Goal: Information Seeking & Learning: Stay updated

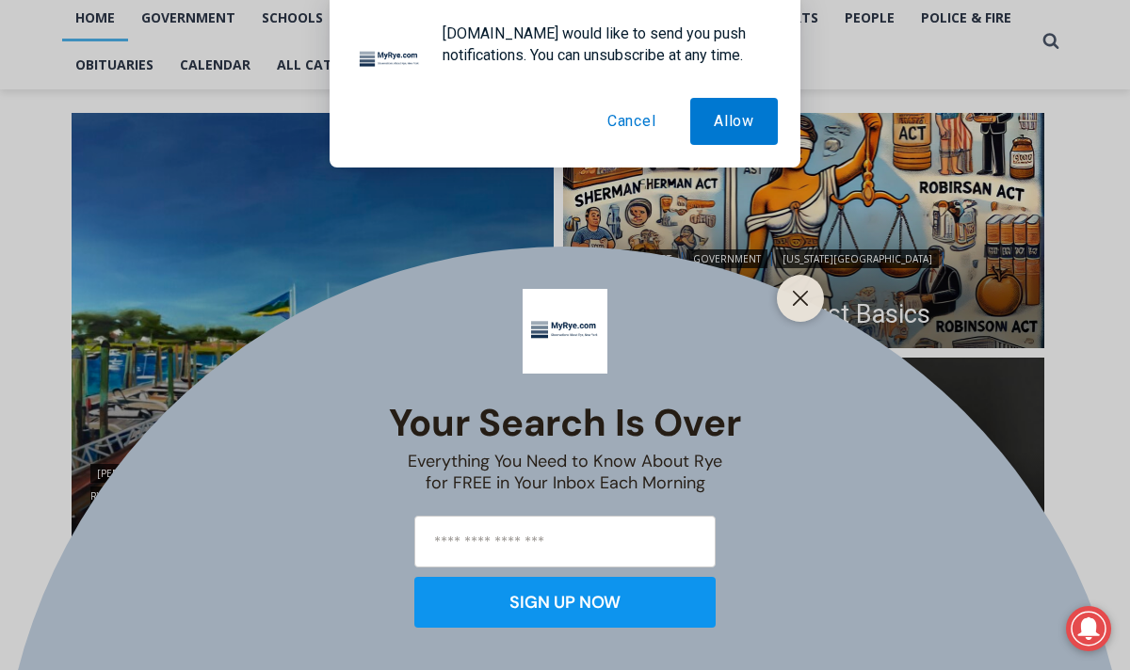
scroll to position [495, 0]
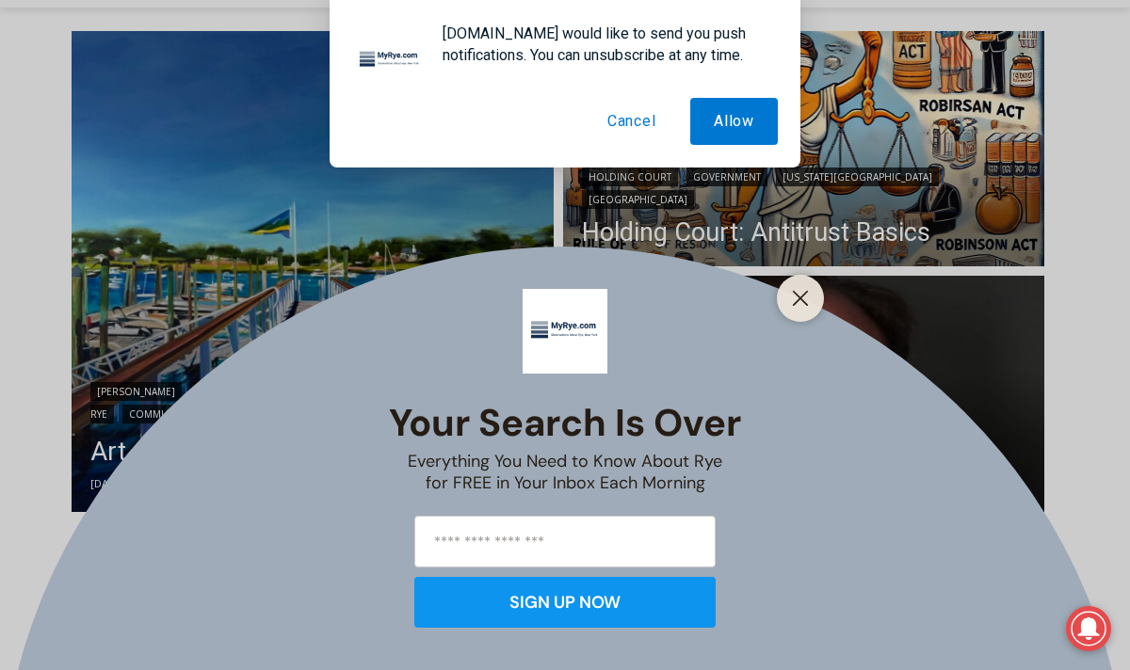
click at [648, 116] on button "Cancel" at bounding box center [632, 121] width 96 height 47
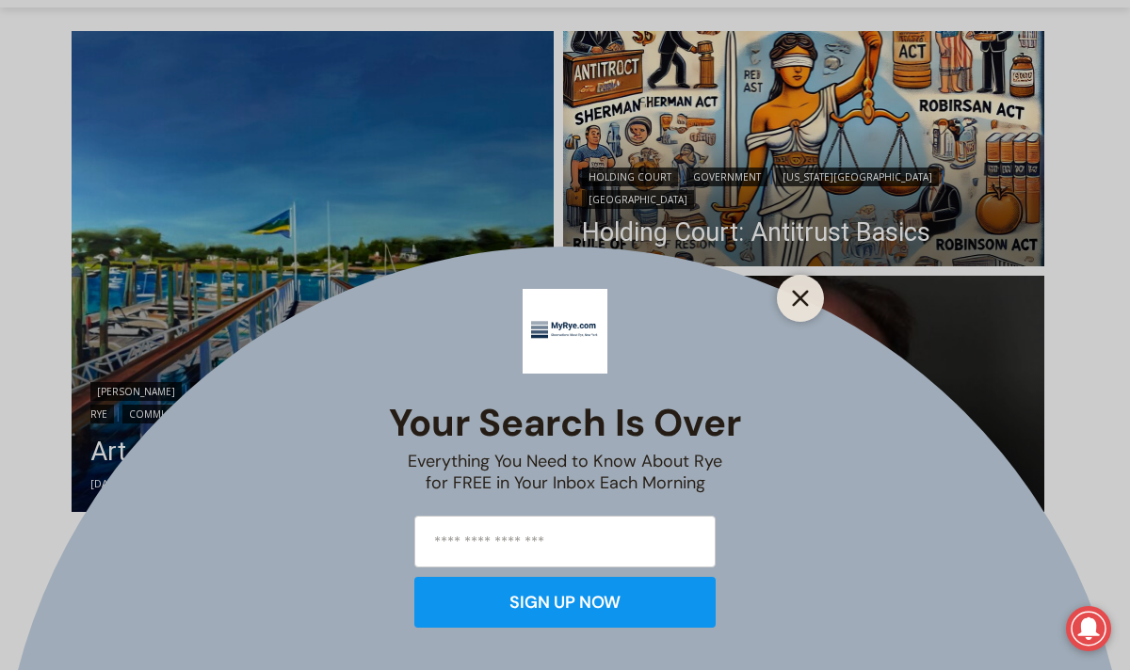
click at [809, 302] on button "Close" at bounding box center [800, 298] width 26 height 26
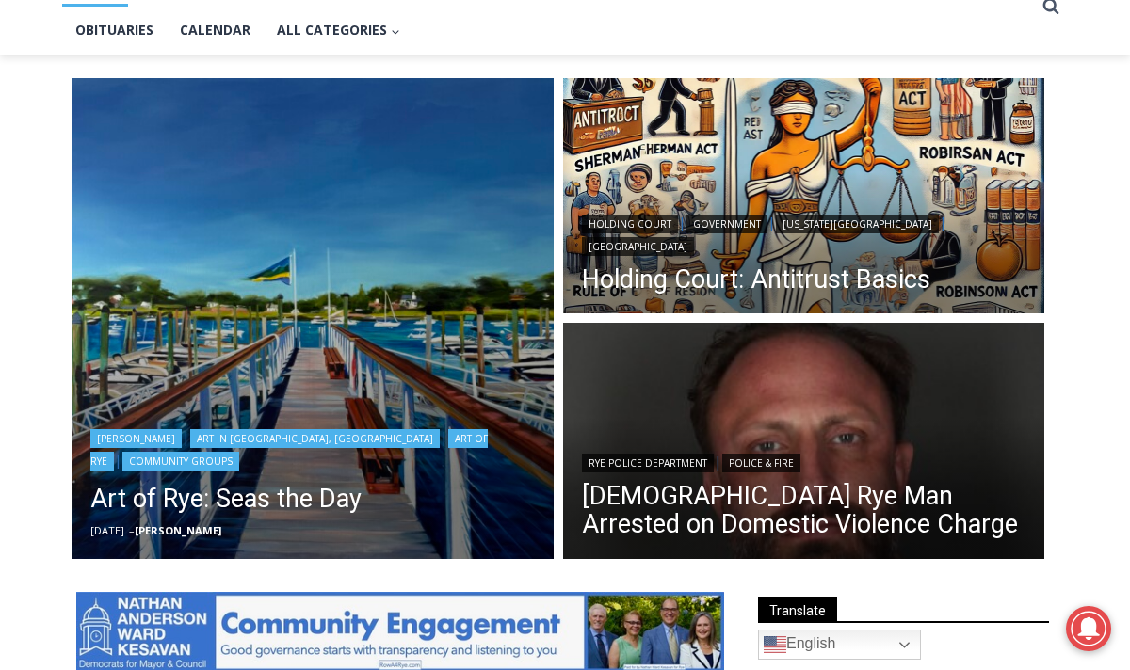
scroll to position [438, 0]
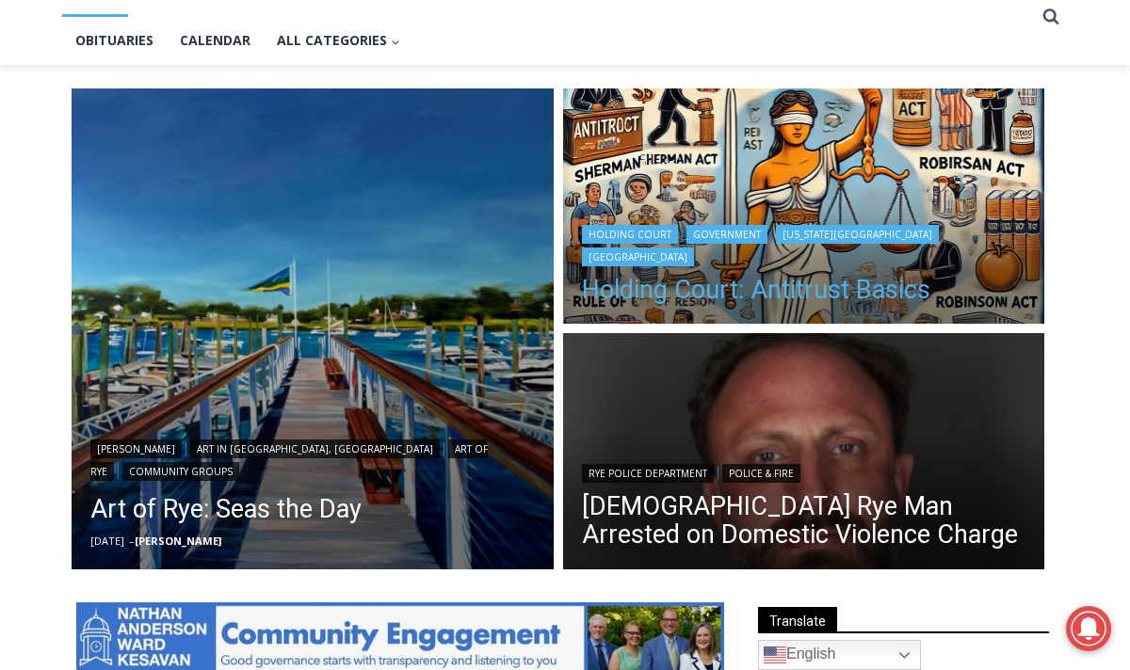
click at [710, 290] on link "Holding Court: Antitrust Basics" at bounding box center [804, 290] width 444 height 28
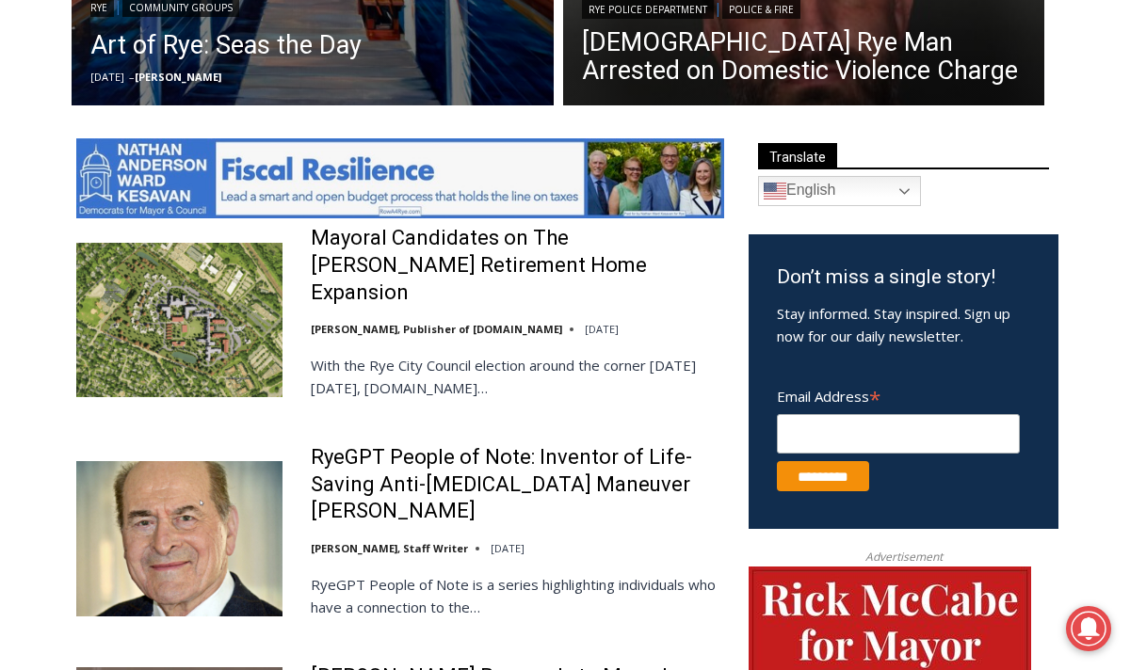
scroll to position [911, 0]
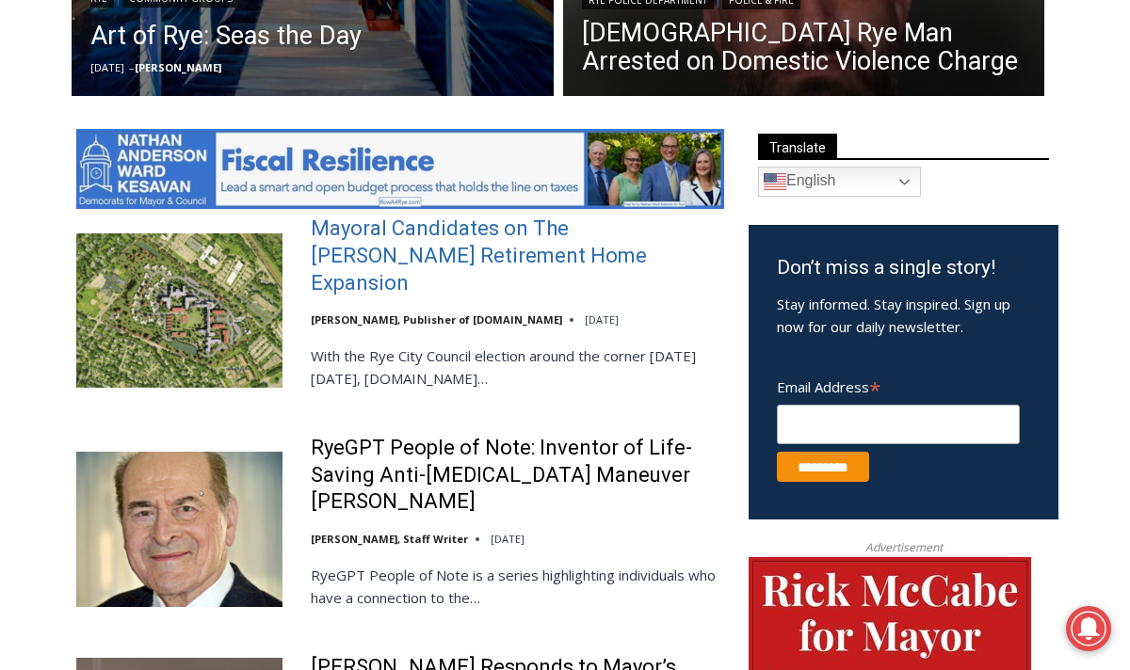
click at [494, 261] on link "Mayoral Candidates on The [PERSON_NAME] Retirement Home Expansion" at bounding box center [517, 256] width 413 height 81
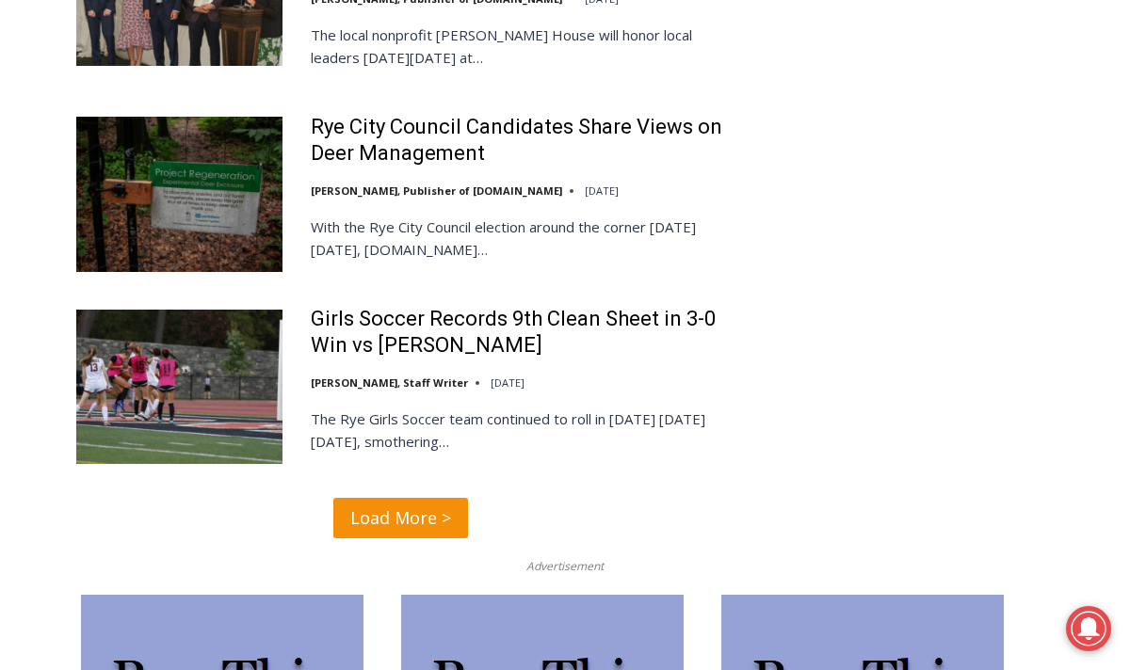
scroll to position [4605, 0]
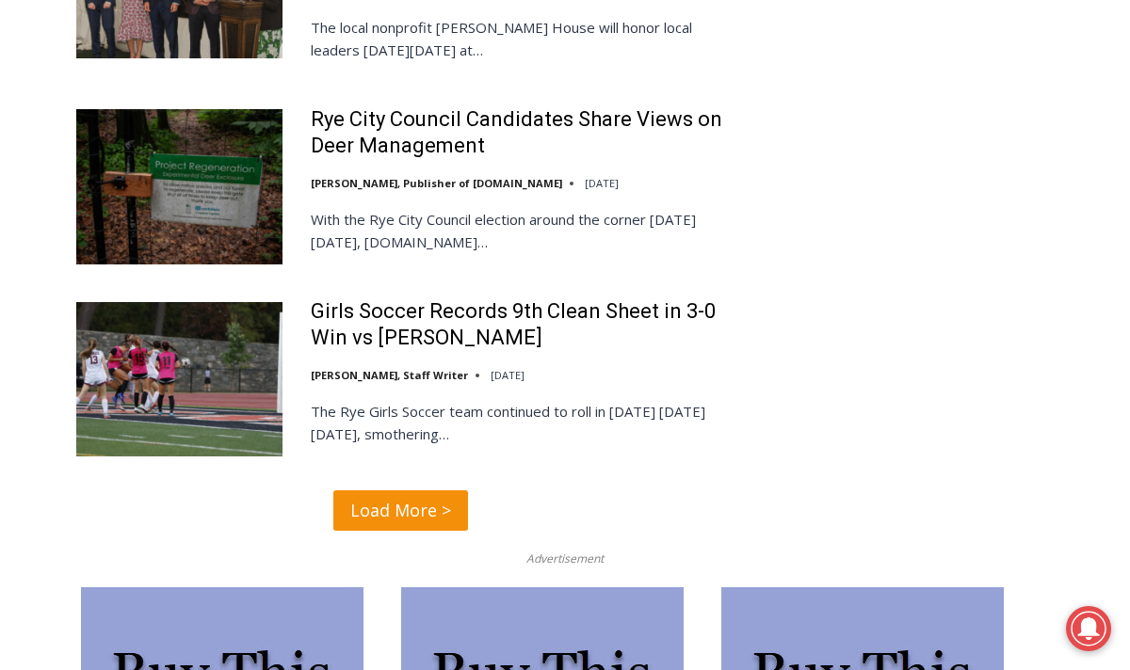
click at [427, 497] on span "Load More >" at bounding box center [400, 510] width 101 height 27
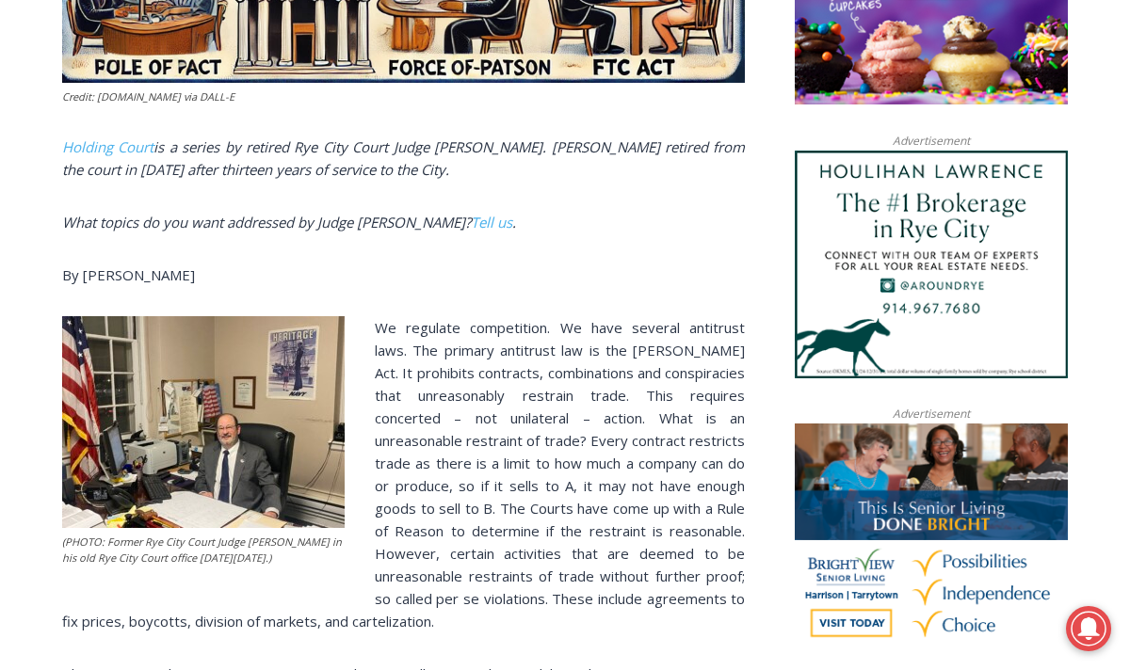
scroll to position [1477, 0]
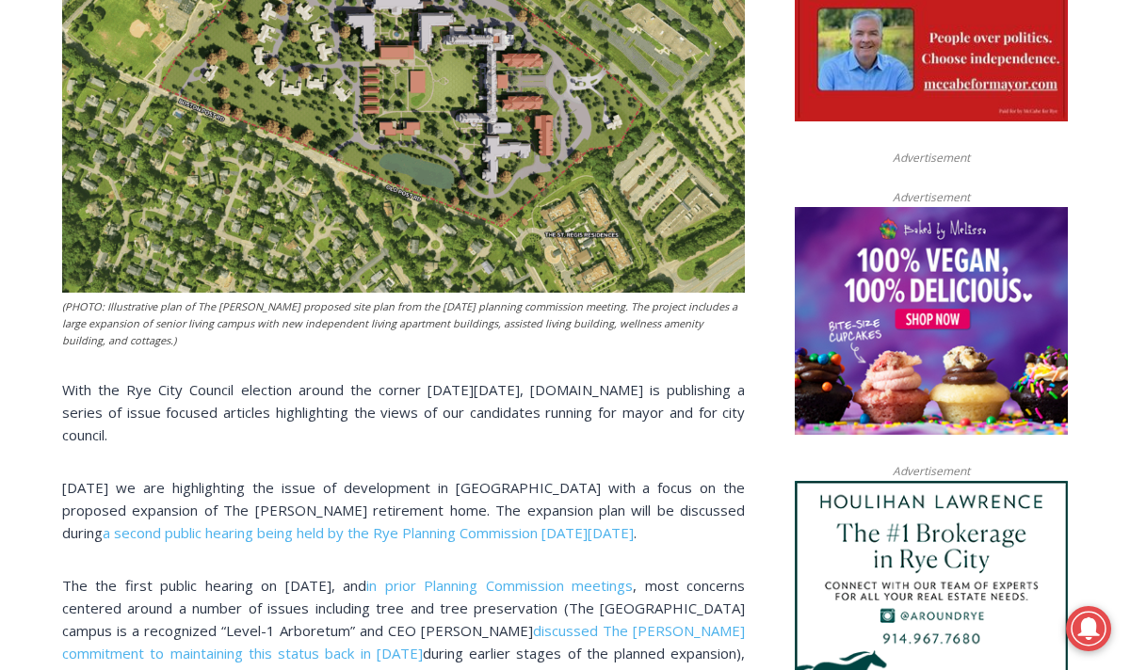
scroll to position [1096, 0]
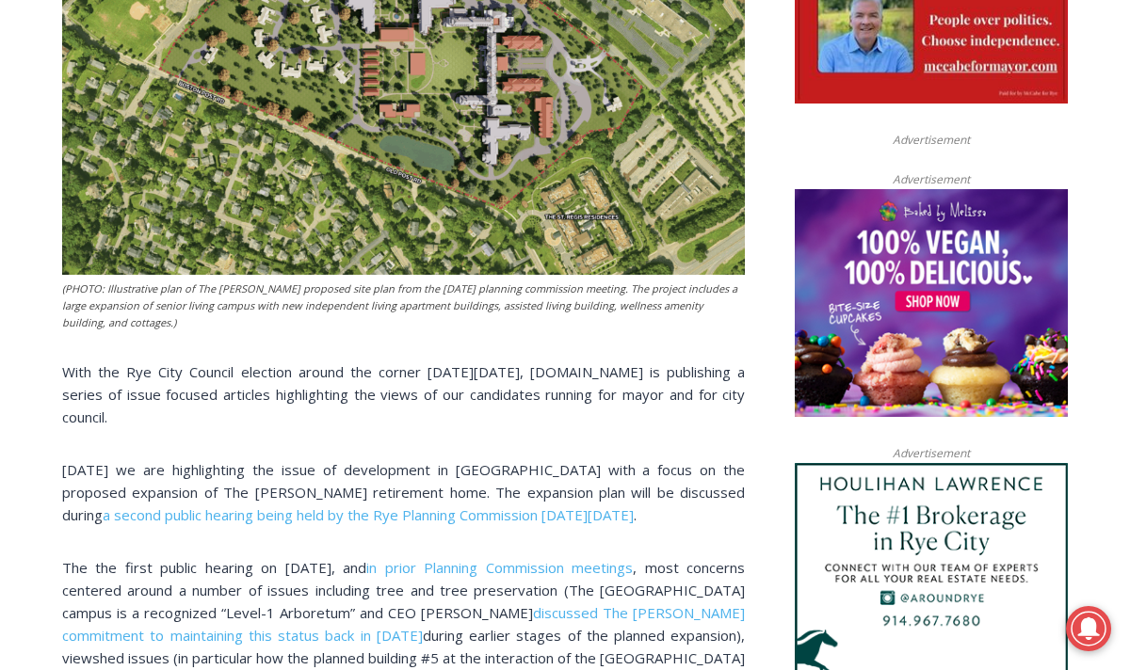
click at [422, 362] on span "With the Rye City Council election around the corner on Tuesday, November 4, 20…" at bounding box center [403, 394] width 683 height 64
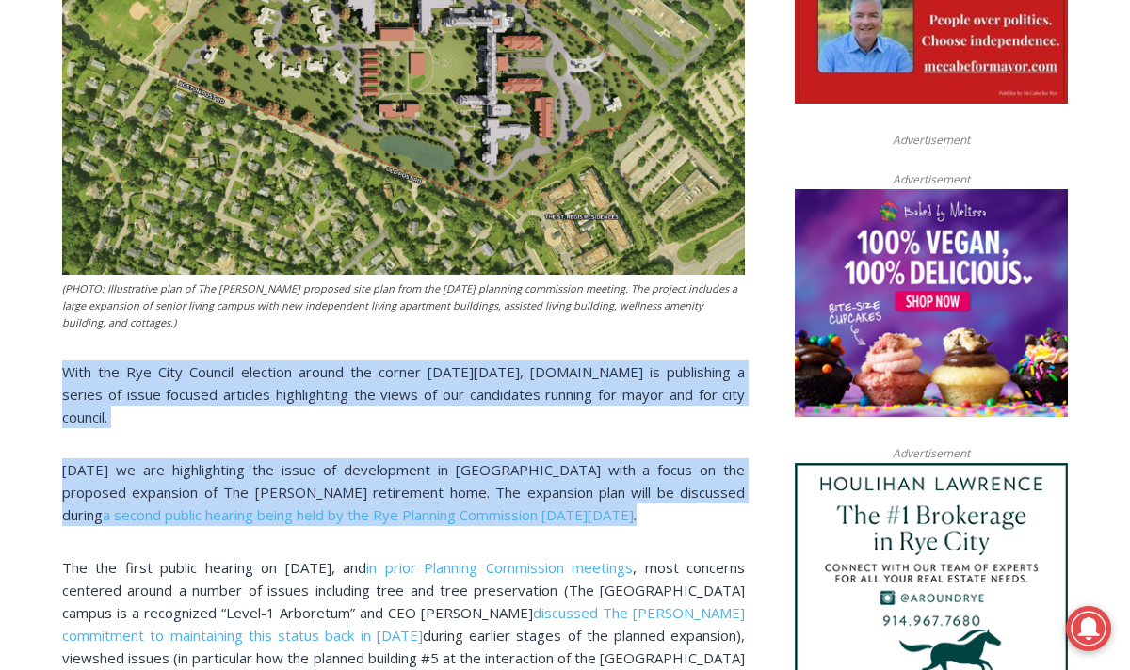
drag, startPoint x: 422, startPoint y: 358, endPoint x: 379, endPoint y: 401, distance: 60.6
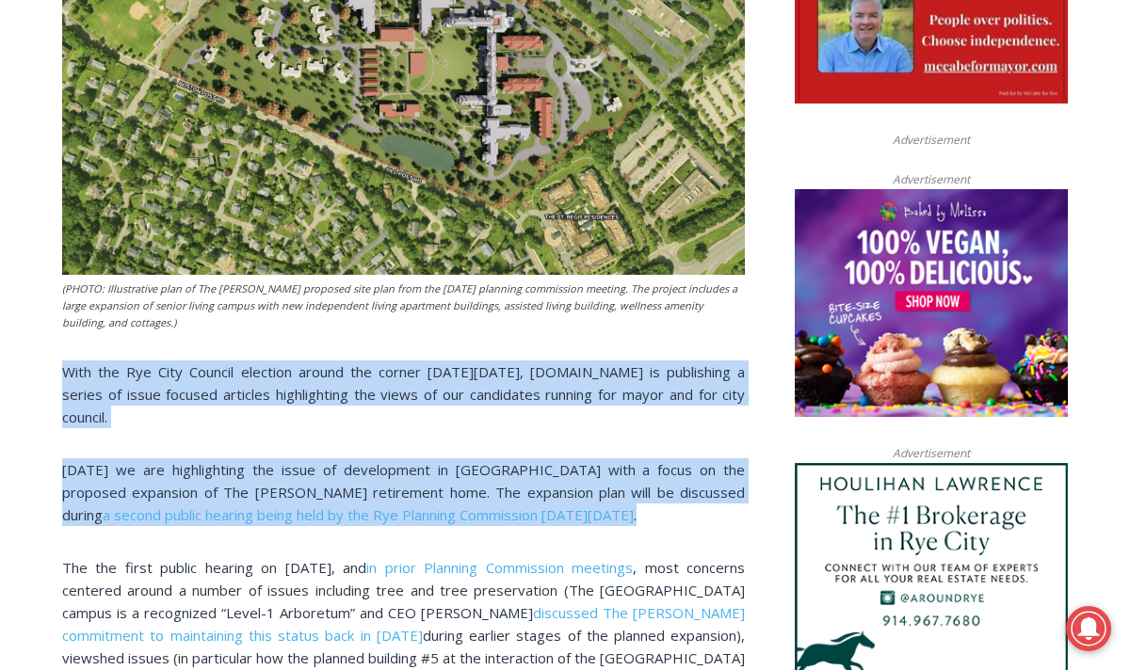
drag, startPoint x: 379, startPoint y: 401, endPoint x: 352, endPoint y: 365, distance: 45.0
click at [352, 365] on p "With the Rye City Council election around the corner on Tuesday, November 4, 20…" at bounding box center [403, 395] width 683 height 68
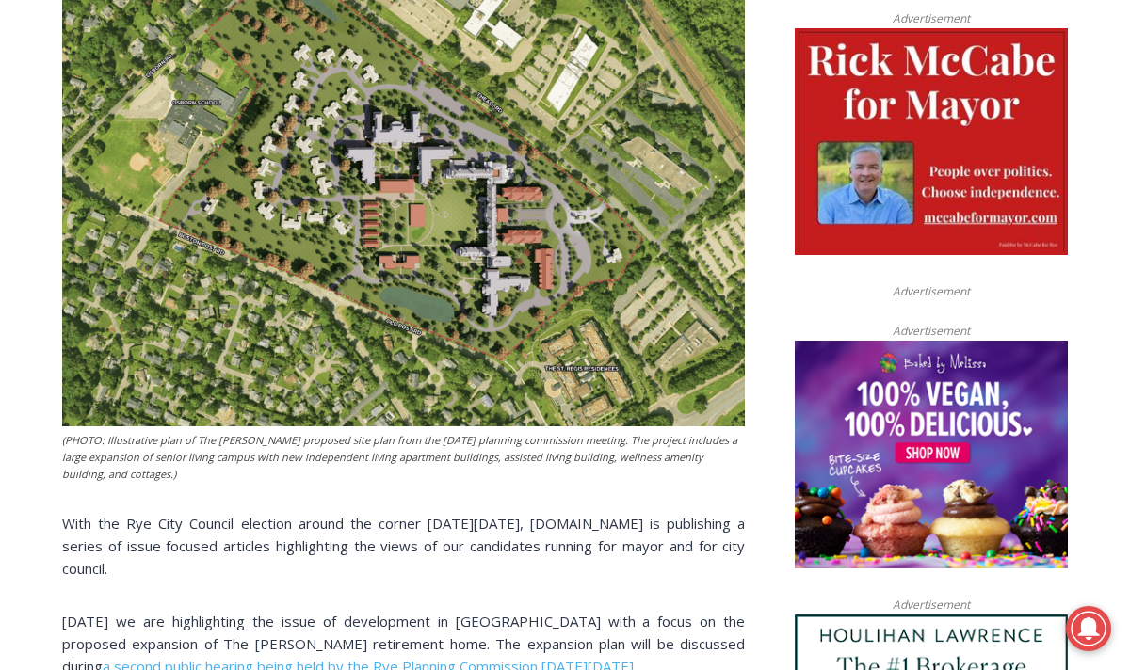
scroll to position [928, 0]
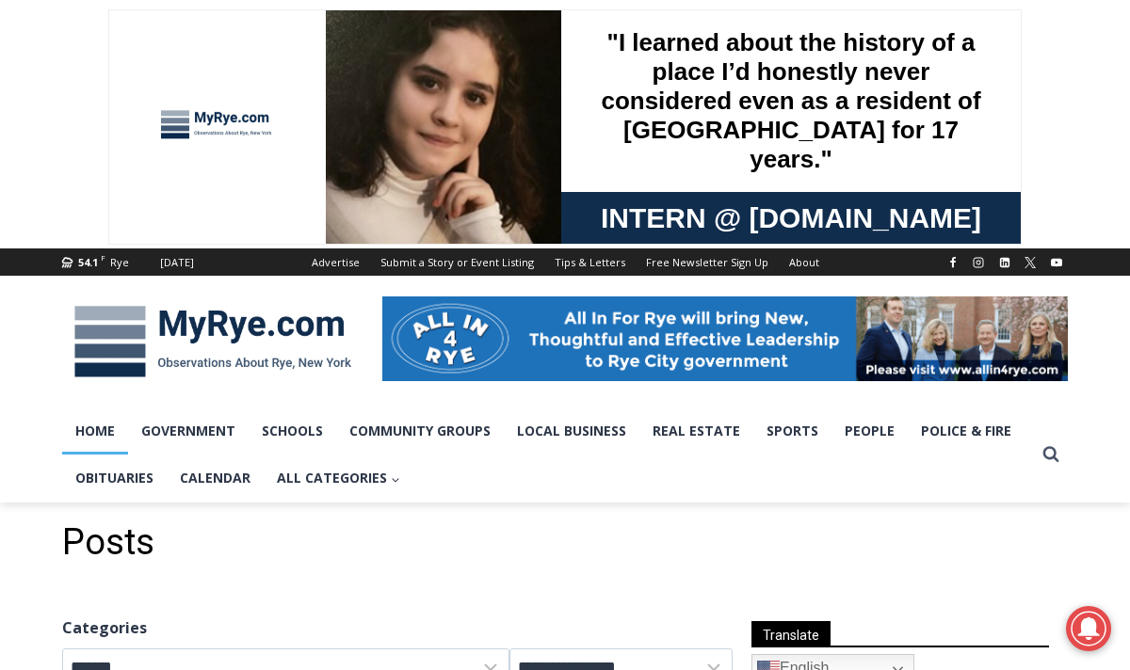
click at [113, 435] on link "Home" at bounding box center [95, 431] width 66 height 47
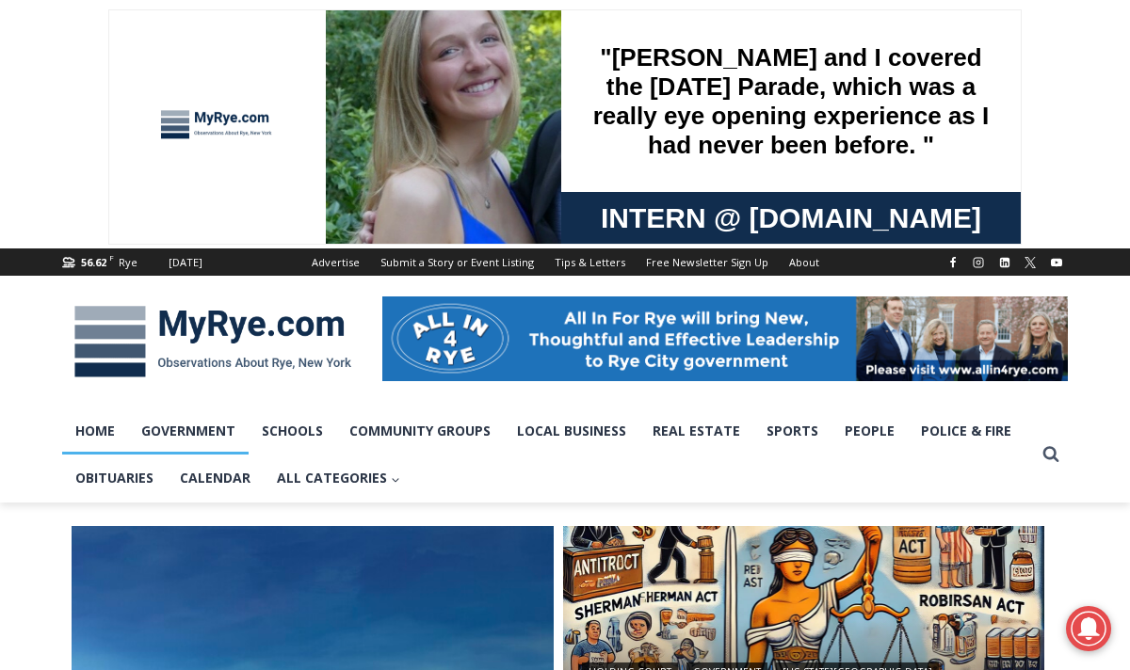
click at [205, 433] on link "Government" at bounding box center [188, 431] width 121 height 47
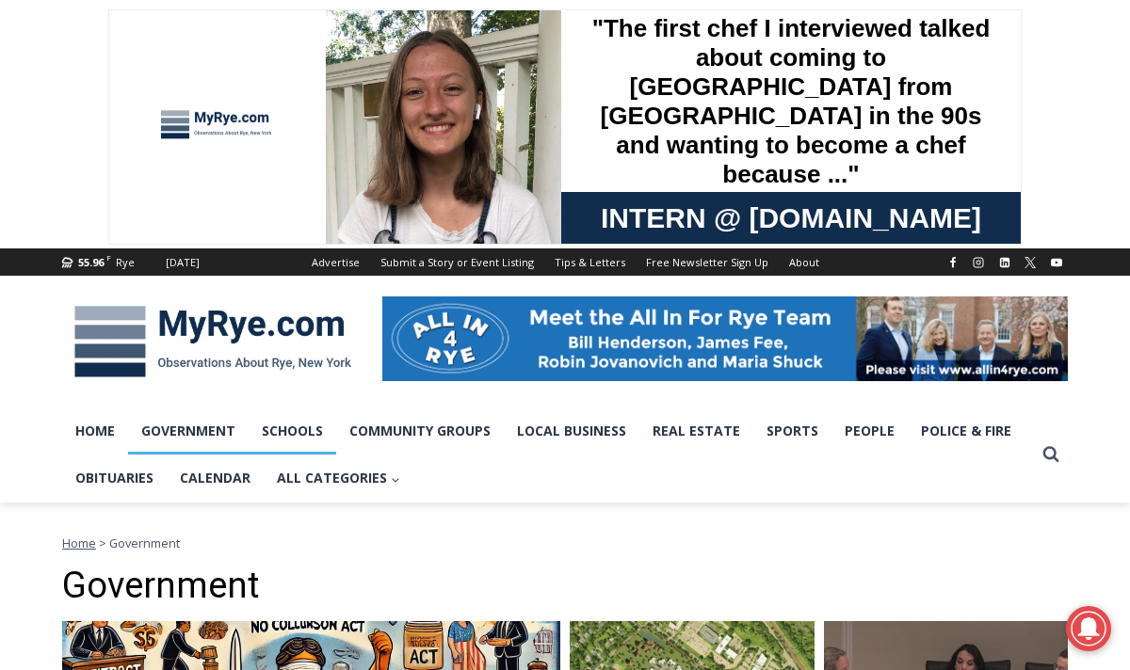
click at [282, 440] on link "Schools" at bounding box center [293, 431] width 88 height 47
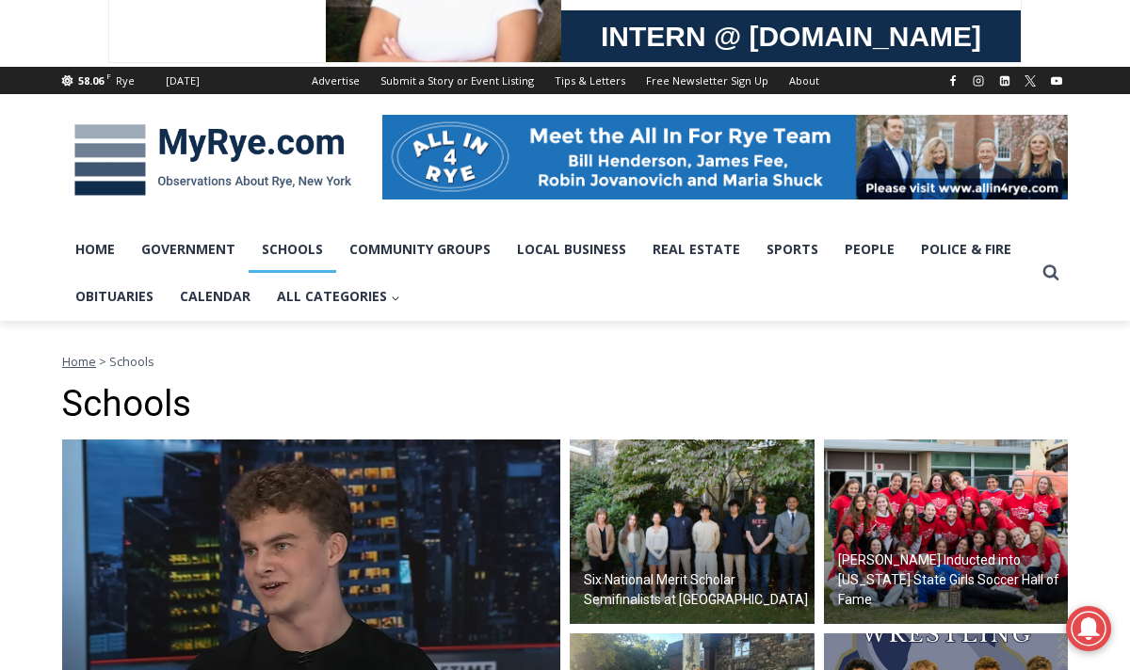
scroll to position [221, 0]
